Goal: Find specific page/section: Find specific page/section

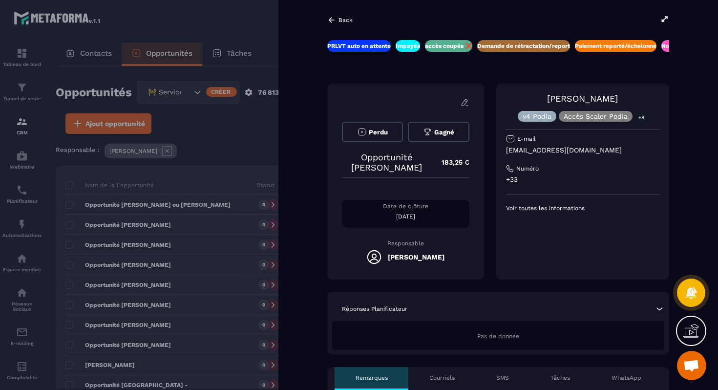
scroll to position [3144, 0]
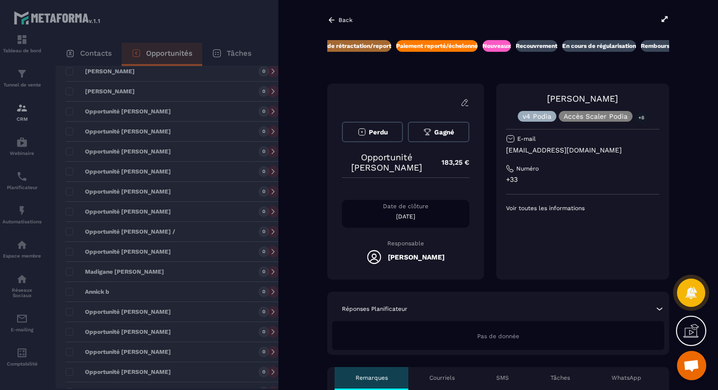
click at [549, 150] on p "[EMAIL_ADDRESS][DOMAIN_NAME]" at bounding box center [582, 149] width 153 height 9
copy div "[EMAIL_ADDRESS][DOMAIN_NAME]"
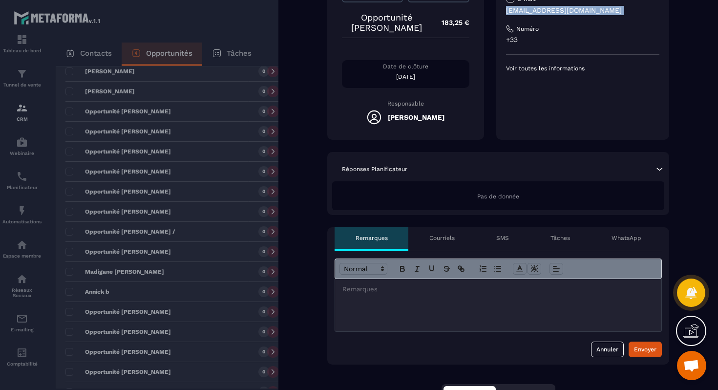
scroll to position [134, 0]
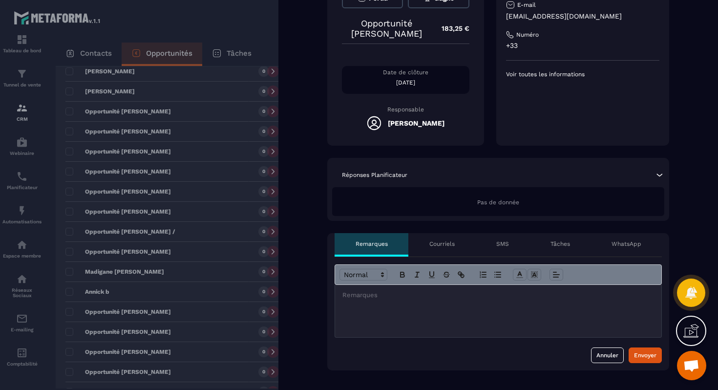
click at [192, 188] on div at bounding box center [359, 195] width 718 height 390
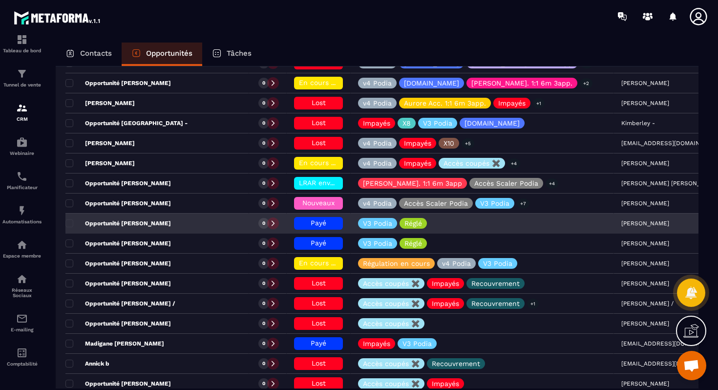
scroll to position [265, 0]
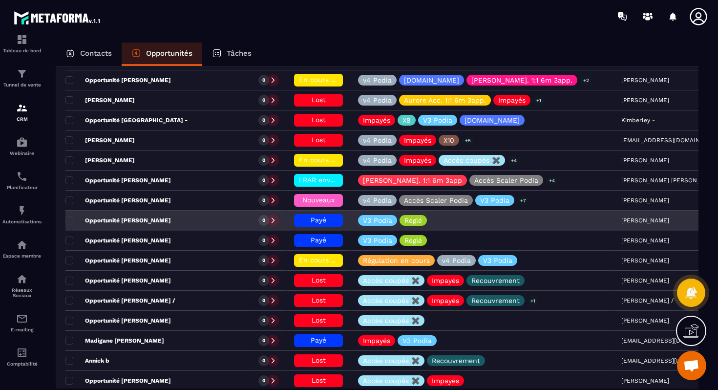
click at [163, 218] on p "Opportunité [PERSON_NAME]" at bounding box center [117, 220] width 105 height 8
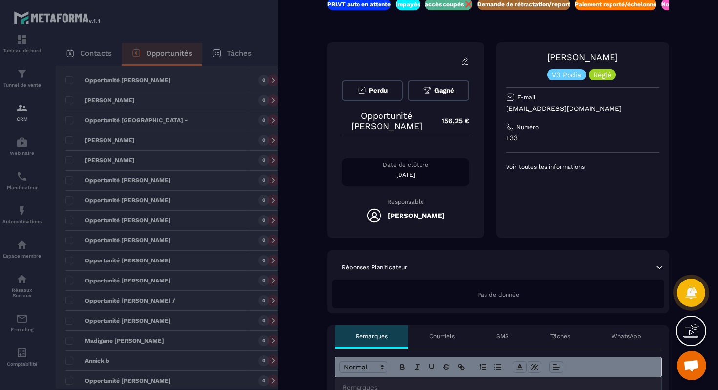
scroll to position [0, 12]
